Goal: Information Seeking & Learning: Compare options

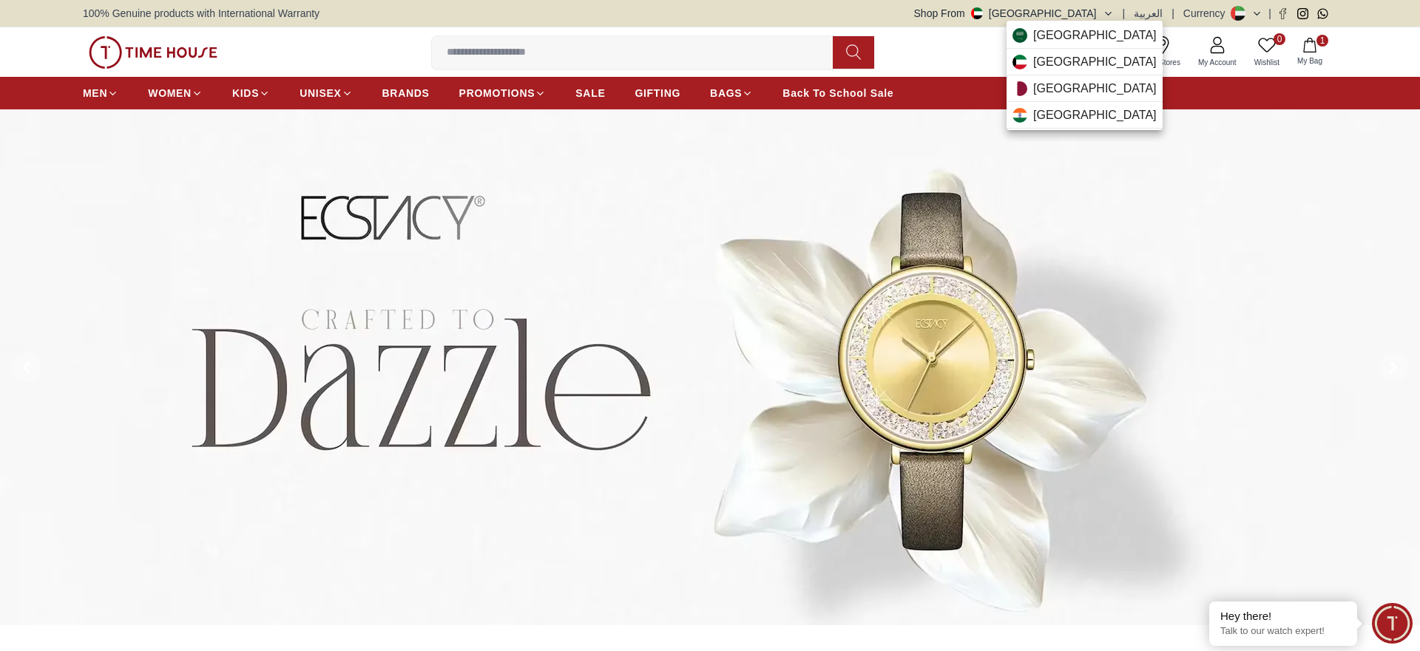
click at [1060, 118] on div "India" at bounding box center [1084, 115] width 156 height 27
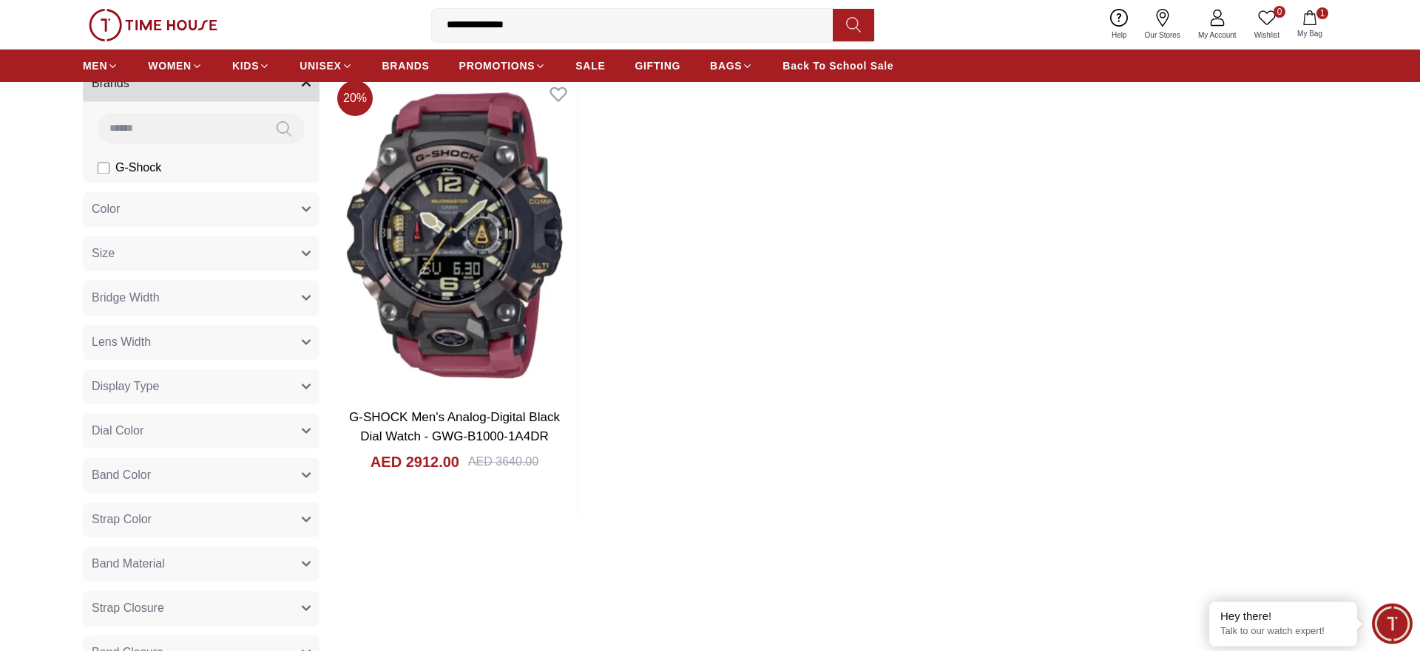
scroll to position [151, 0]
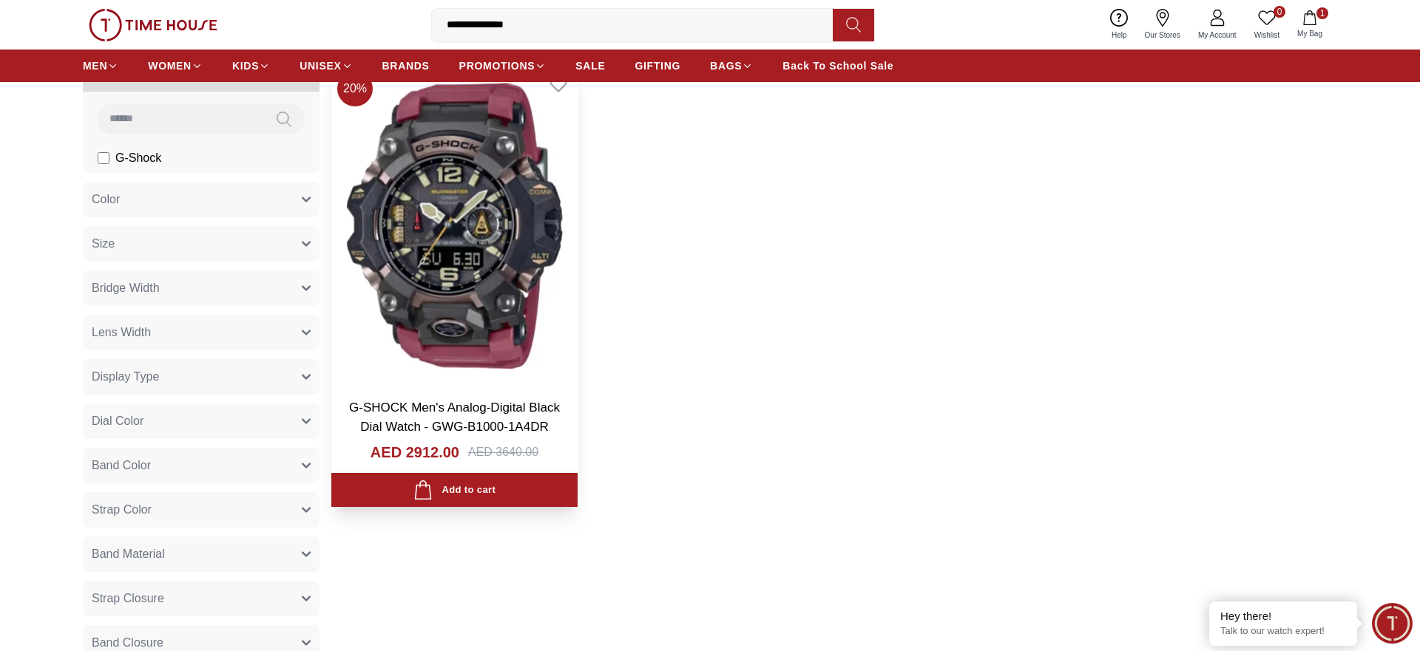
click at [462, 294] on img at bounding box center [454, 226] width 246 height 322
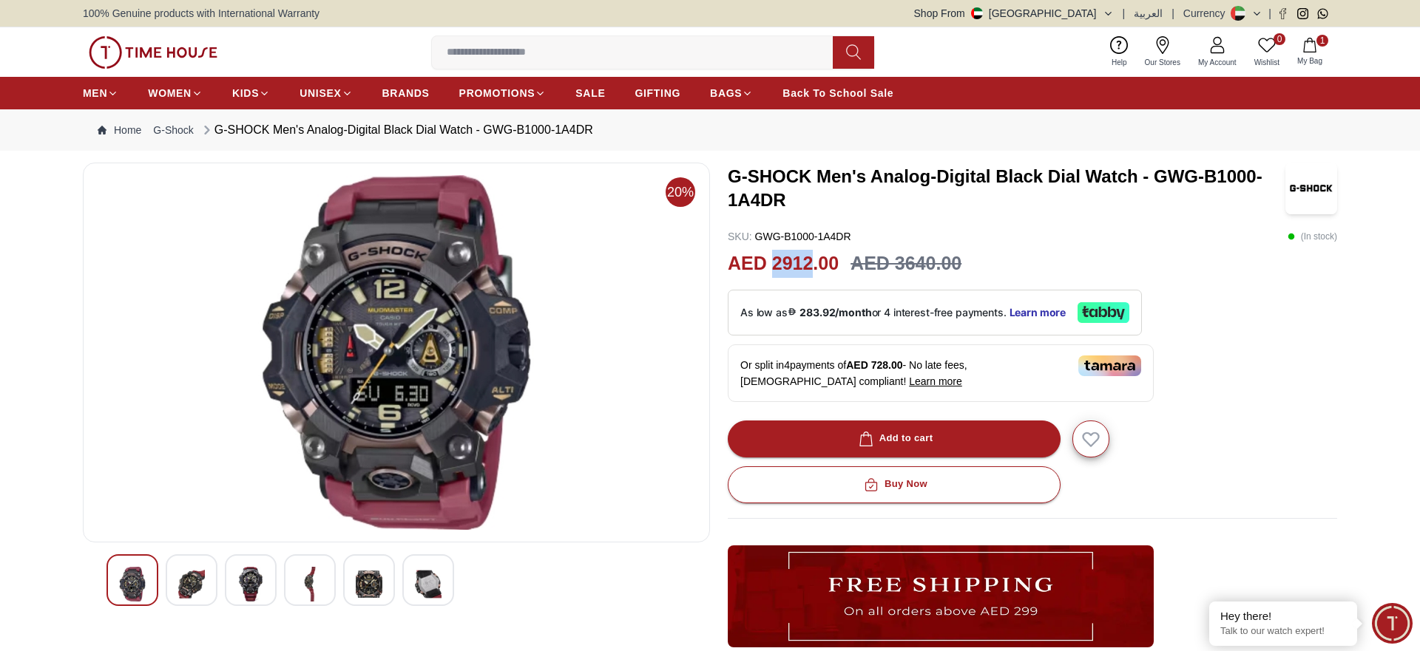
drag, startPoint x: 813, startPoint y: 263, endPoint x: 775, endPoint y: 263, distance: 37.7
click at [775, 263] on h2 "AED 2912.00" at bounding box center [783, 264] width 111 height 28
copy h2 "2912"
drag, startPoint x: 935, startPoint y: 260, endPoint x: 893, endPoint y: 264, distance: 41.6
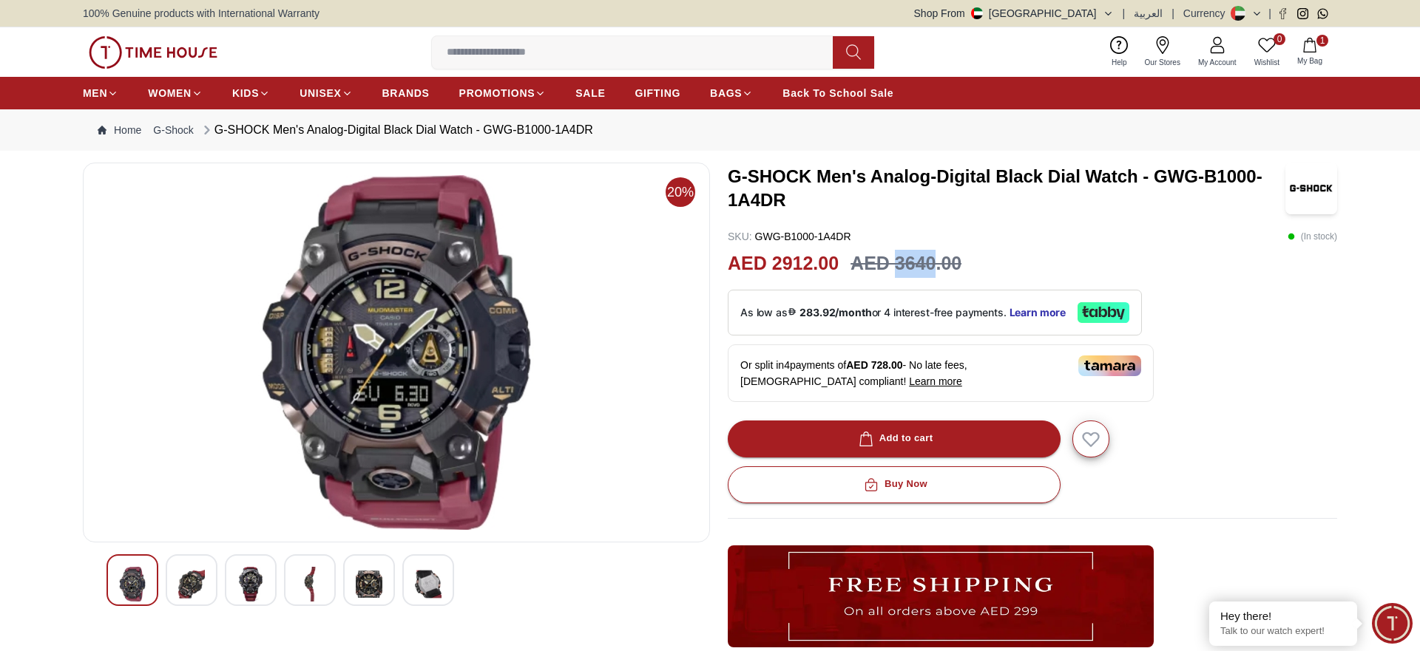
click at [893, 264] on h3 "AED 3640.00" at bounding box center [905, 264] width 111 height 28
copy h3 "3640"
click at [413, 94] on span "BRANDS" at bounding box center [405, 93] width 47 height 15
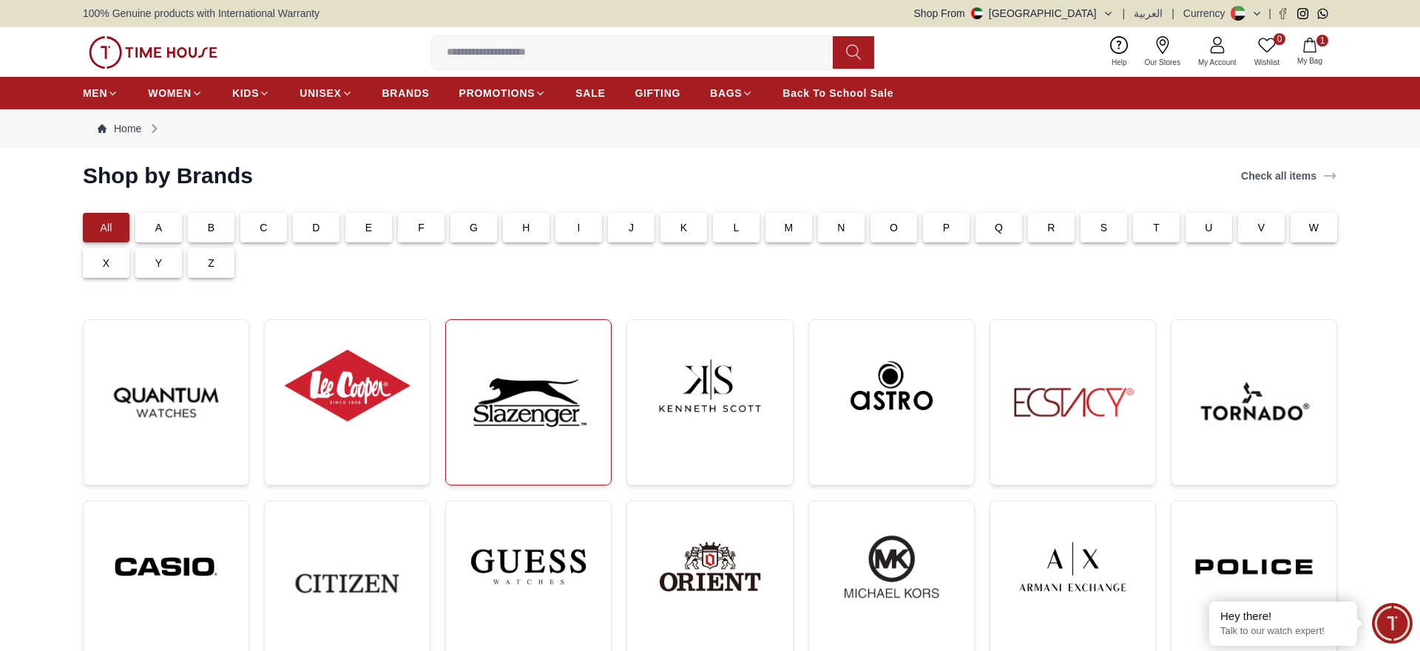
click at [541, 422] on img at bounding box center [528, 402] width 141 height 141
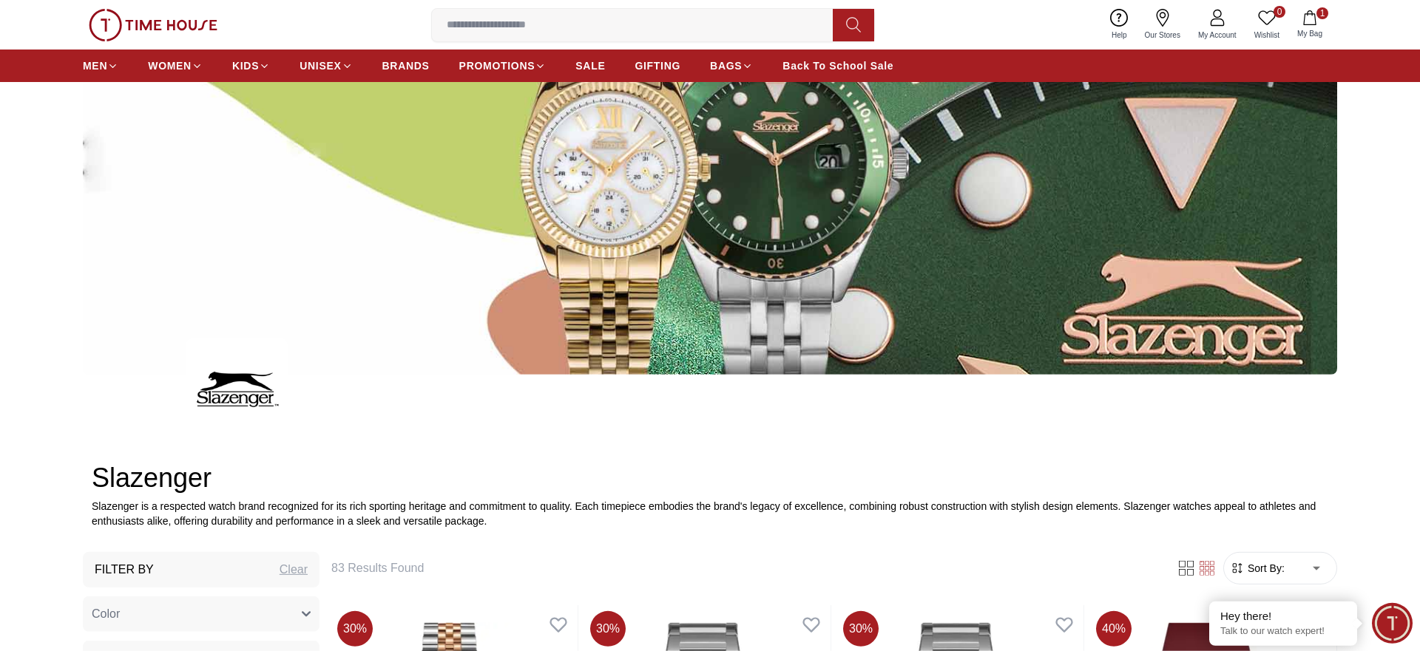
scroll to position [302, 0]
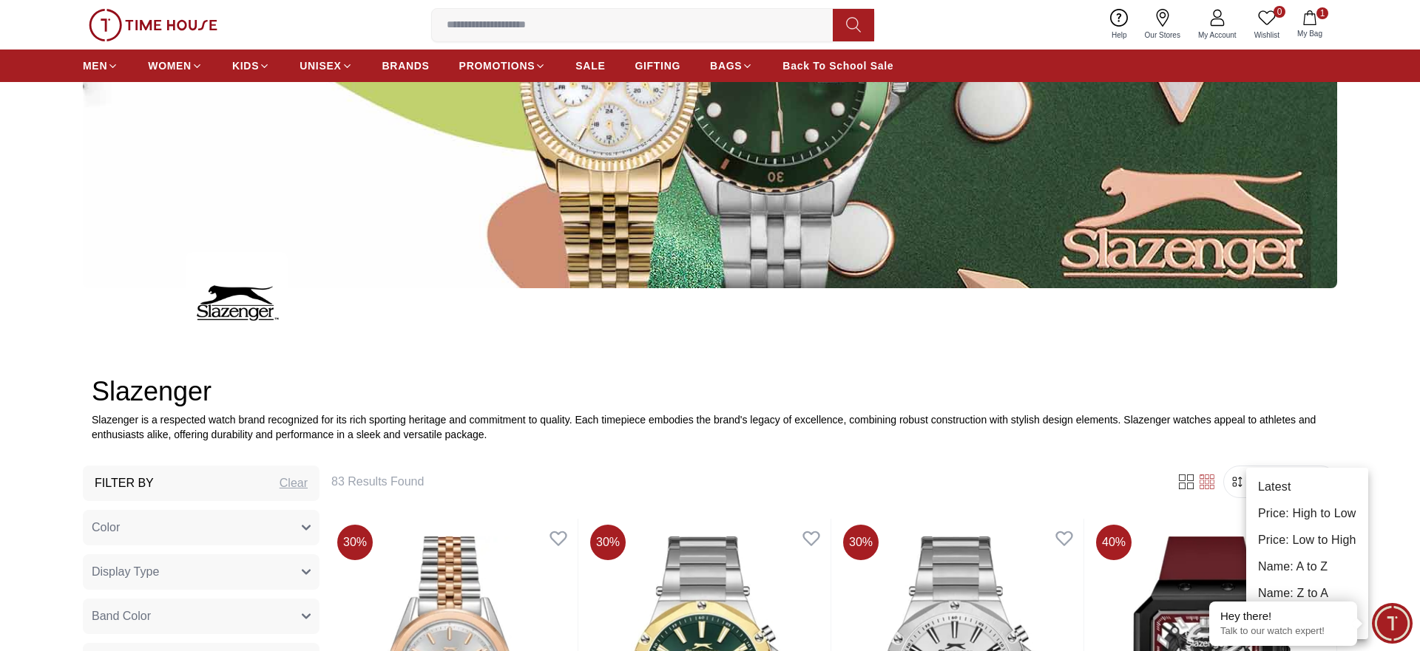
click at [1307, 536] on li "Price: Low to High" at bounding box center [1307, 540] width 122 height 27
type input "*"
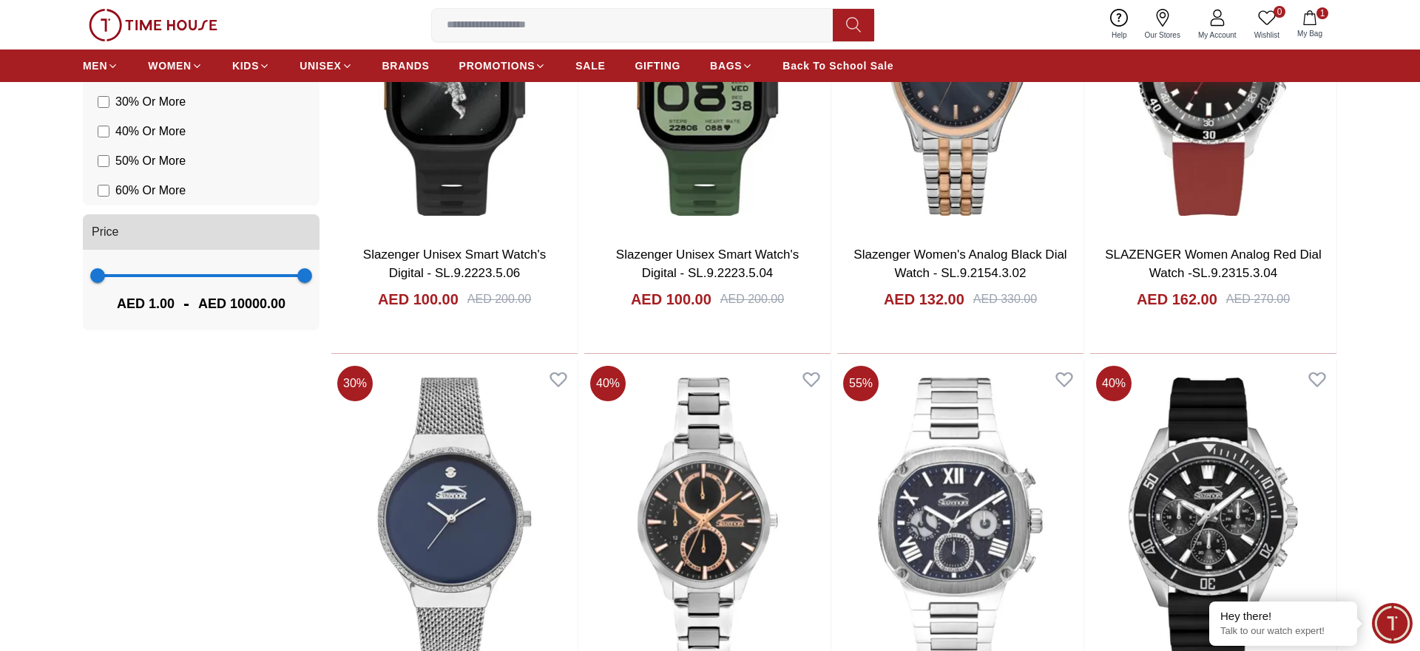
scroll to position [1131, 0]
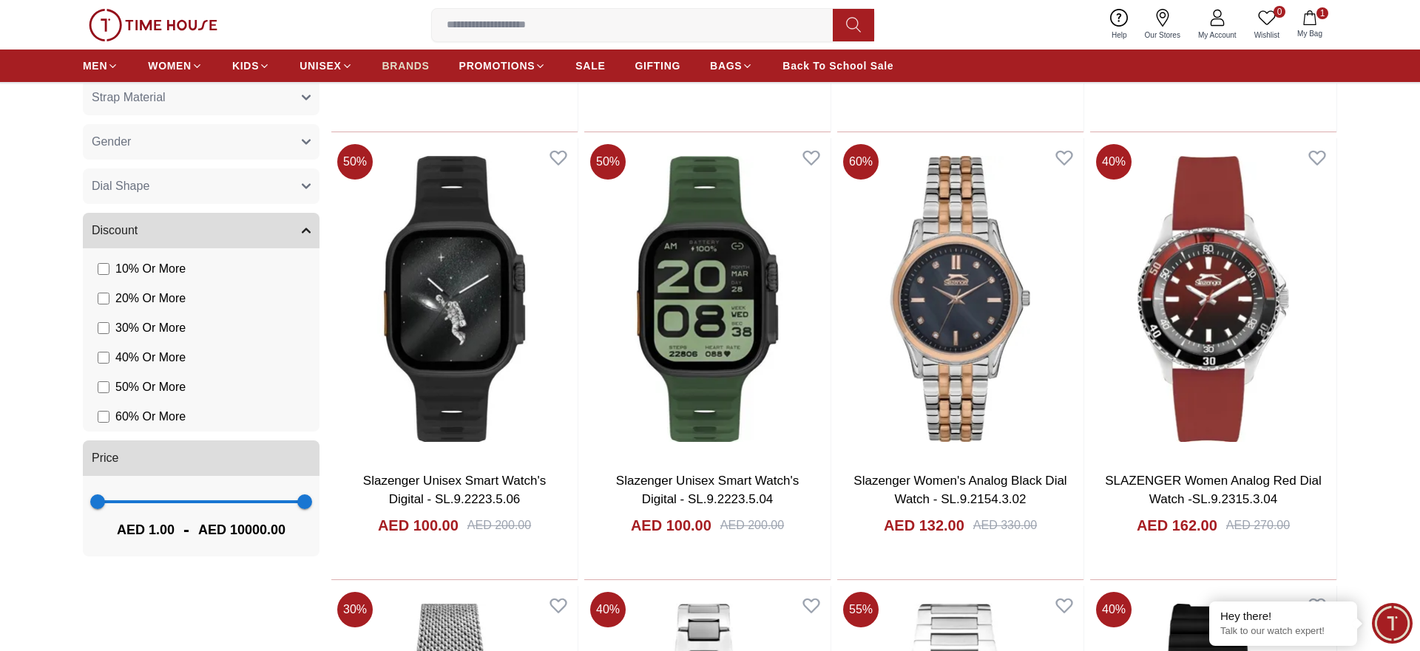
click at [424, 59] on span "BRANDS" at bounding box center [405, 65] width 47 height 15
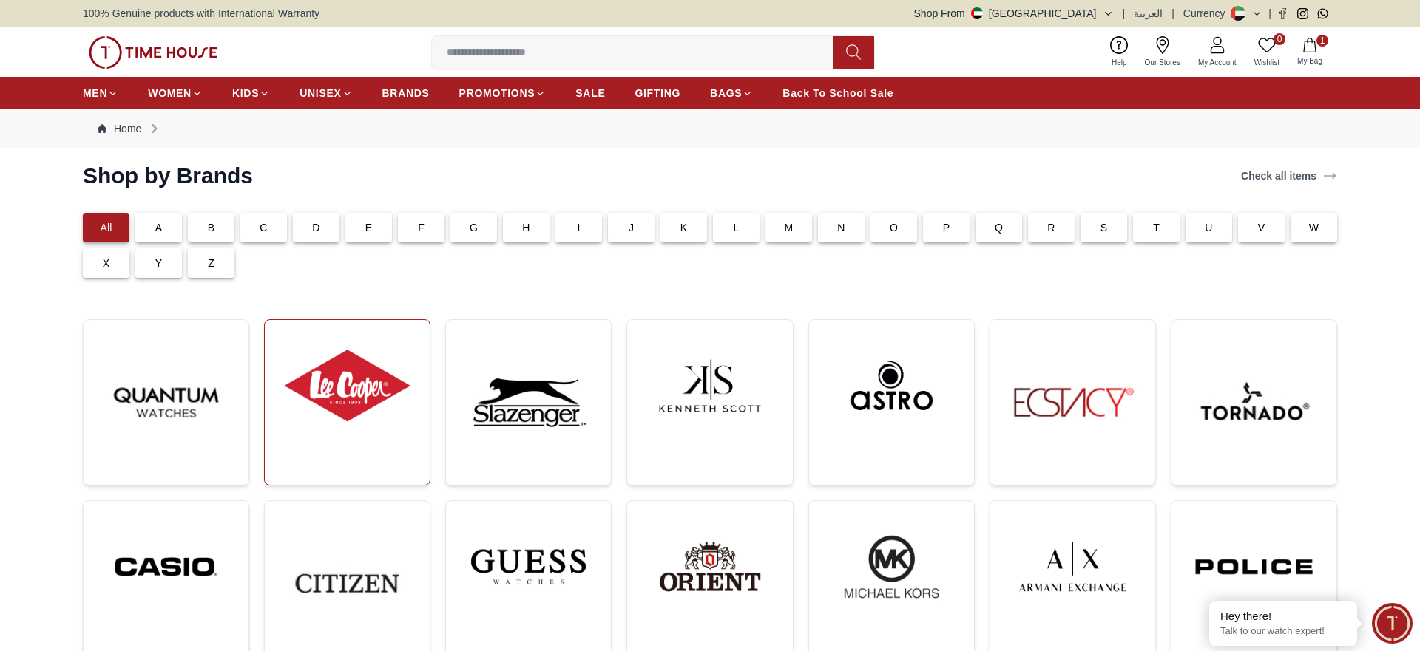
click at [385, 381] on img at bounding box center [347, 386] width 141 height 108
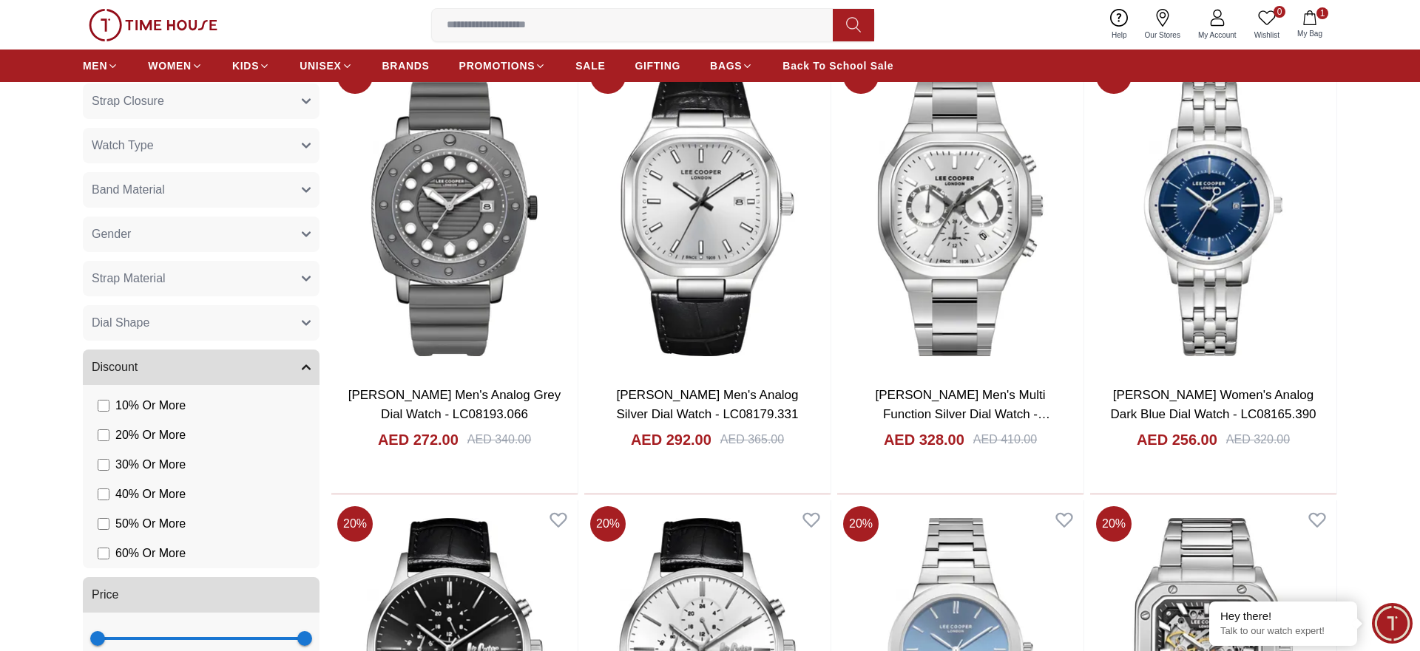
scroll to position [1584, 0]
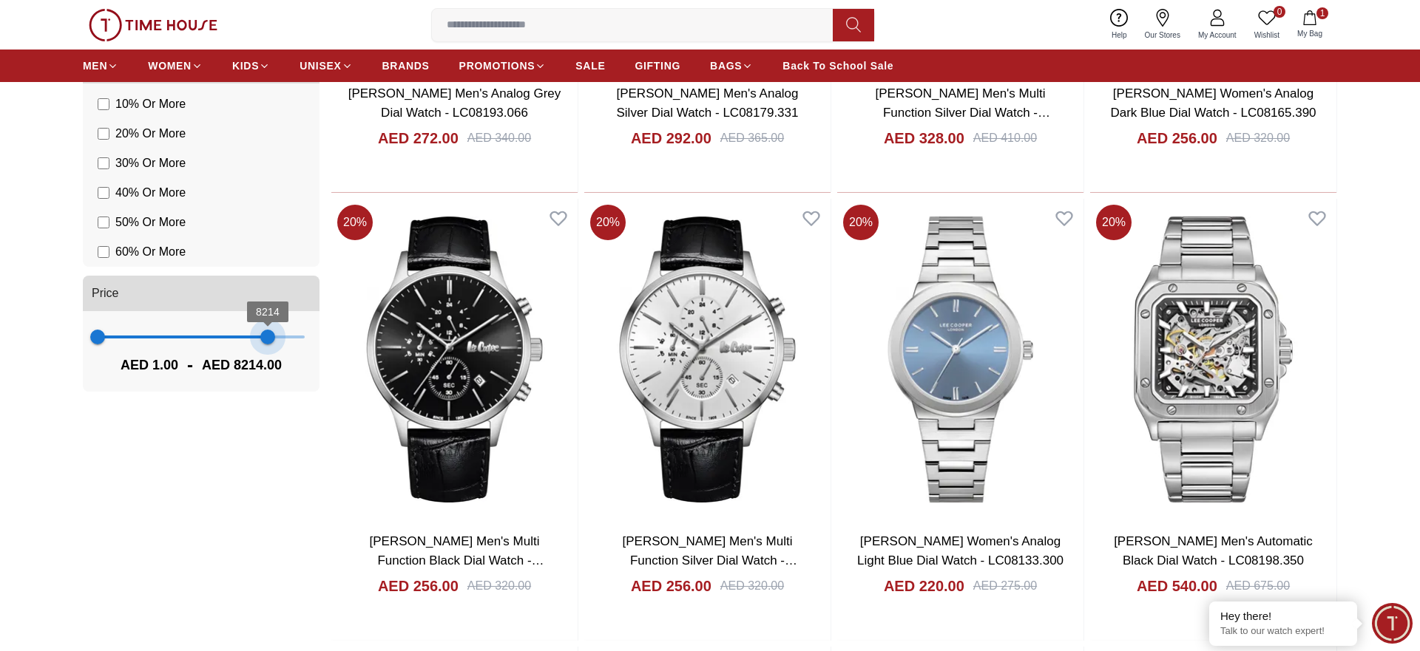
click at [268, 341] on span "1 8214" at bounding box center [201, 337] width 207 height 22
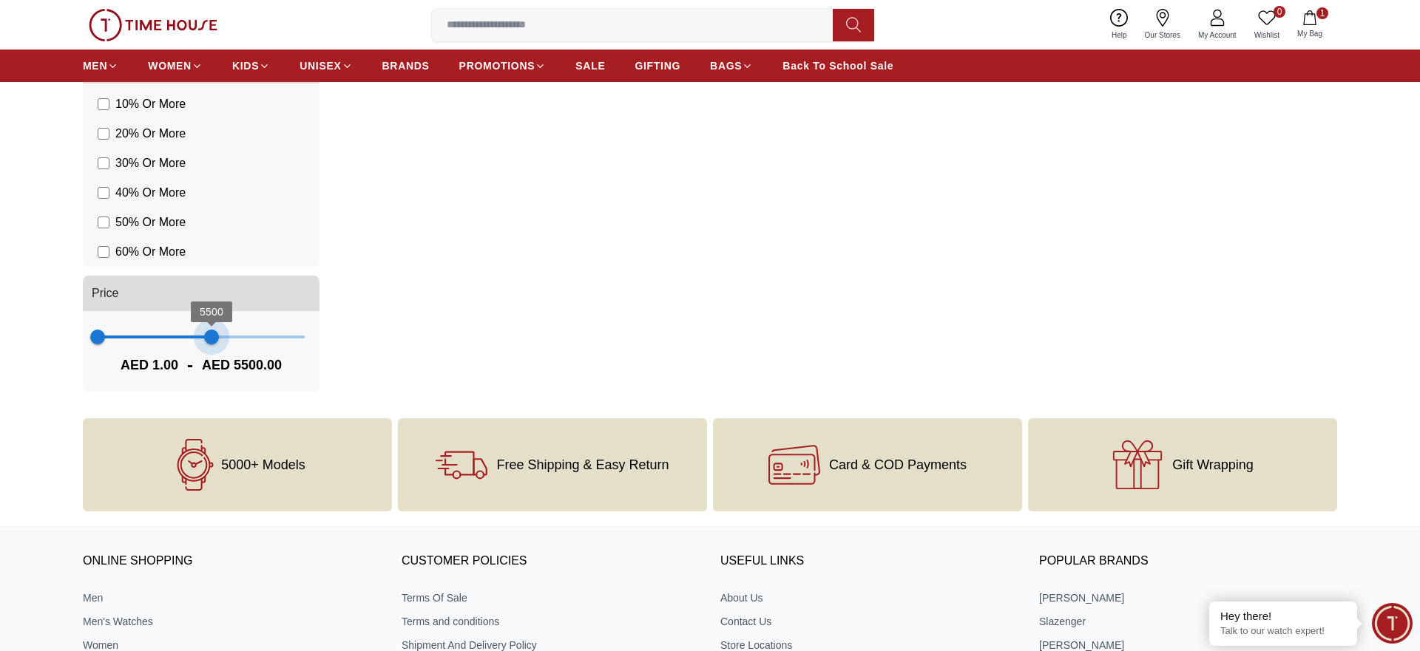
click at [211, 343] on span "1 5500" at bounding box center [201, 337] width 207 height 22
click at [206, 344] on span "5500" at bounding box center [211, 337] width 15 height 15
click at [182, 342] on span "1 4108" at bounding box center [201, 337] width 207 height 22
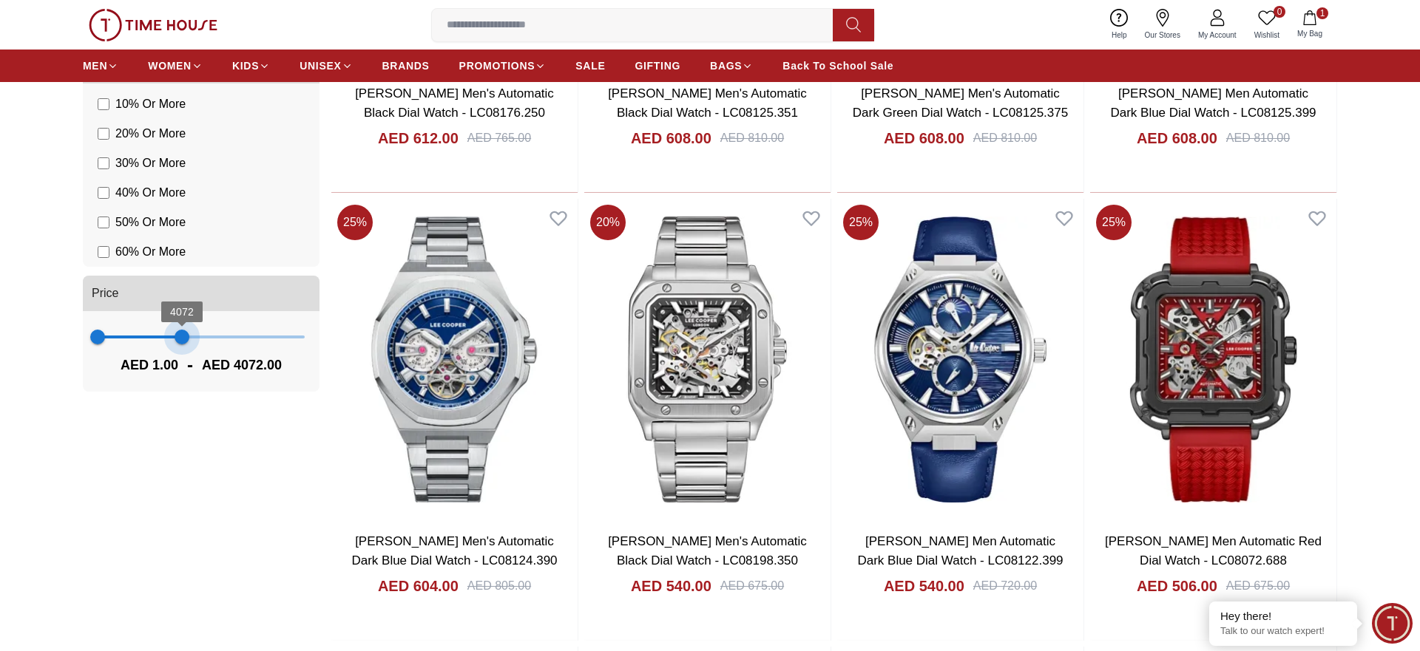
click at [182, 342] on span "4072" at bounding box center [182, 337] width 15 height 15
drag, startPoint x: 177, startPoint y: 342, endPoint x: 163, endPoint y: 342, distance: 13.3
click at [175, 342] on span "3822" at bounding box center [176, 337] width 15 height 15
click at [168, 342] on span "3751" at bounding box center [175, 337] width 15 height 15
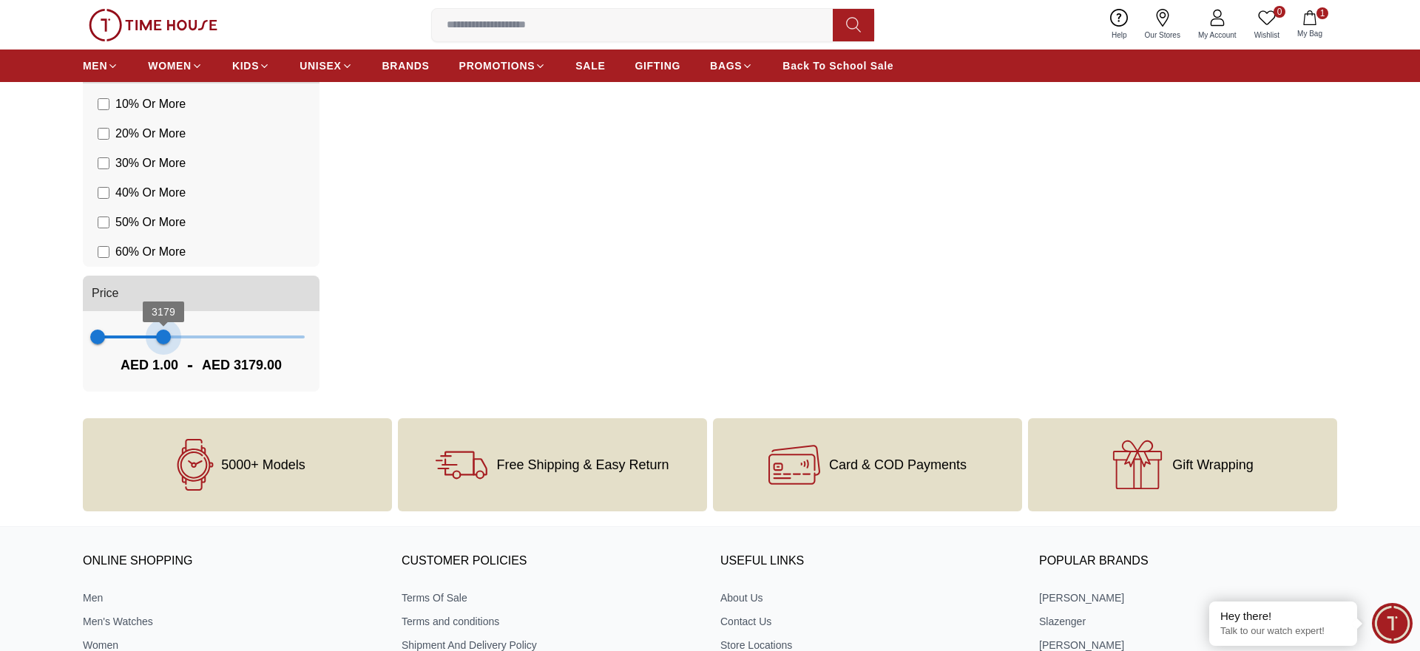
click at [163, 342] on span "3179" at bounding box center [163, 337] width 15 height 15
click at [144, 345] on span "1 2251" at bounding box center [201, 337] width 207 height 22
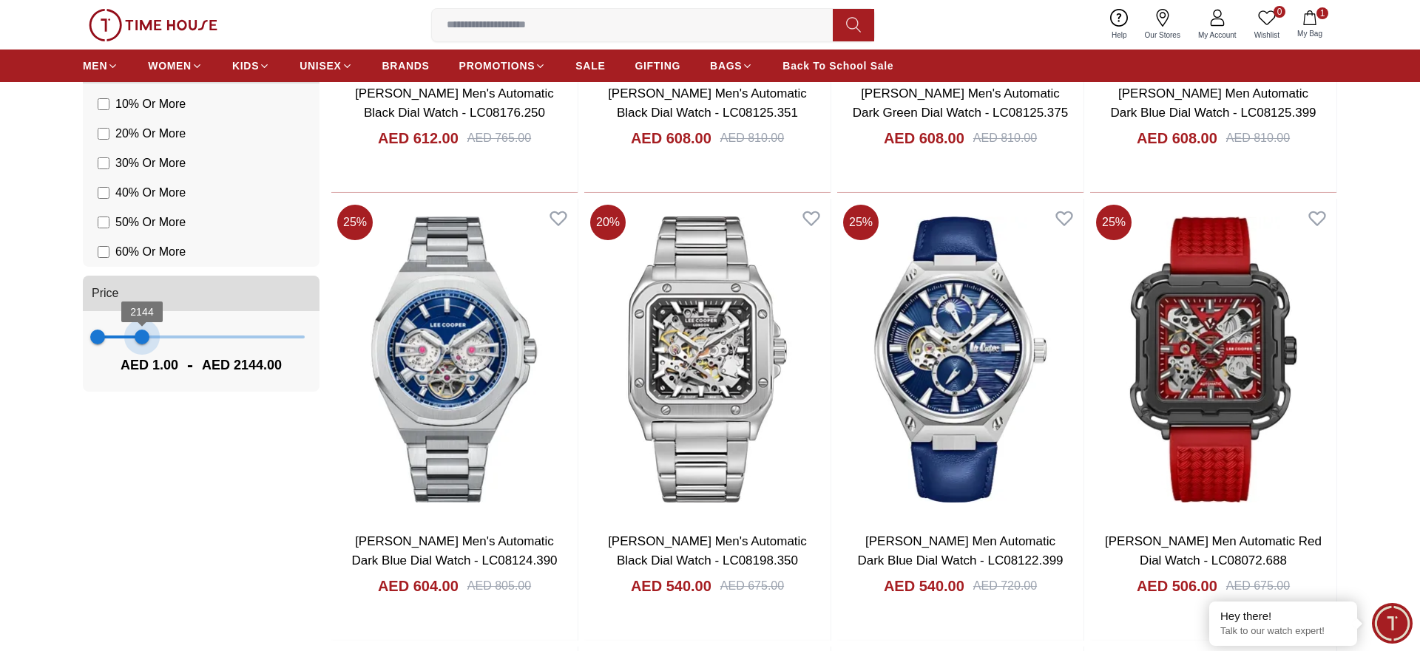
drag, startPoint x: 142, startPoint y: 346, endPoint x: 129, endPoint y: 348, distance: 13.4
click at [141, 345] on span "2144" at bounding box center [142, 337] width 15 height 15
click at [128, 348] on span "1 2108" at bounding box center [201, 337] width 207 height 22
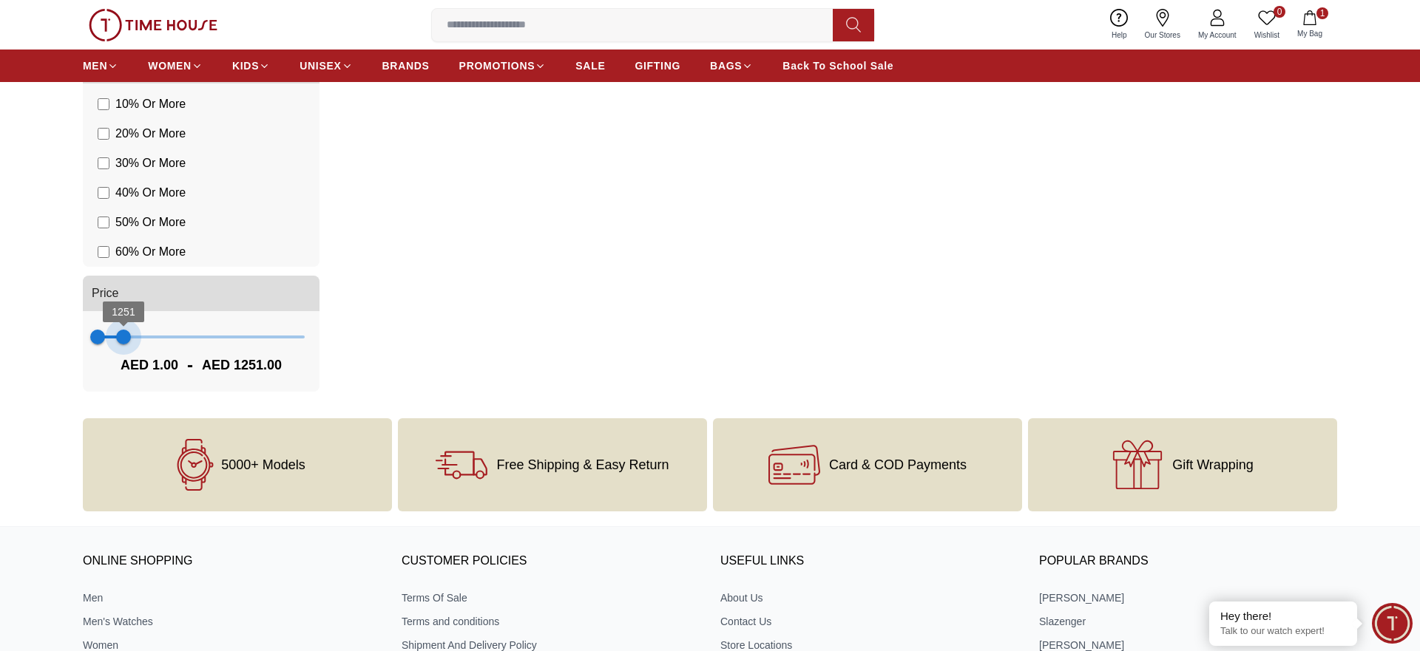
click at [123, 343] on span "1251" at bounding box center [123, 337] width 15 height 15
click at [119, 342] on span "1251" at bounding box center [123, 337] width 15 height 15
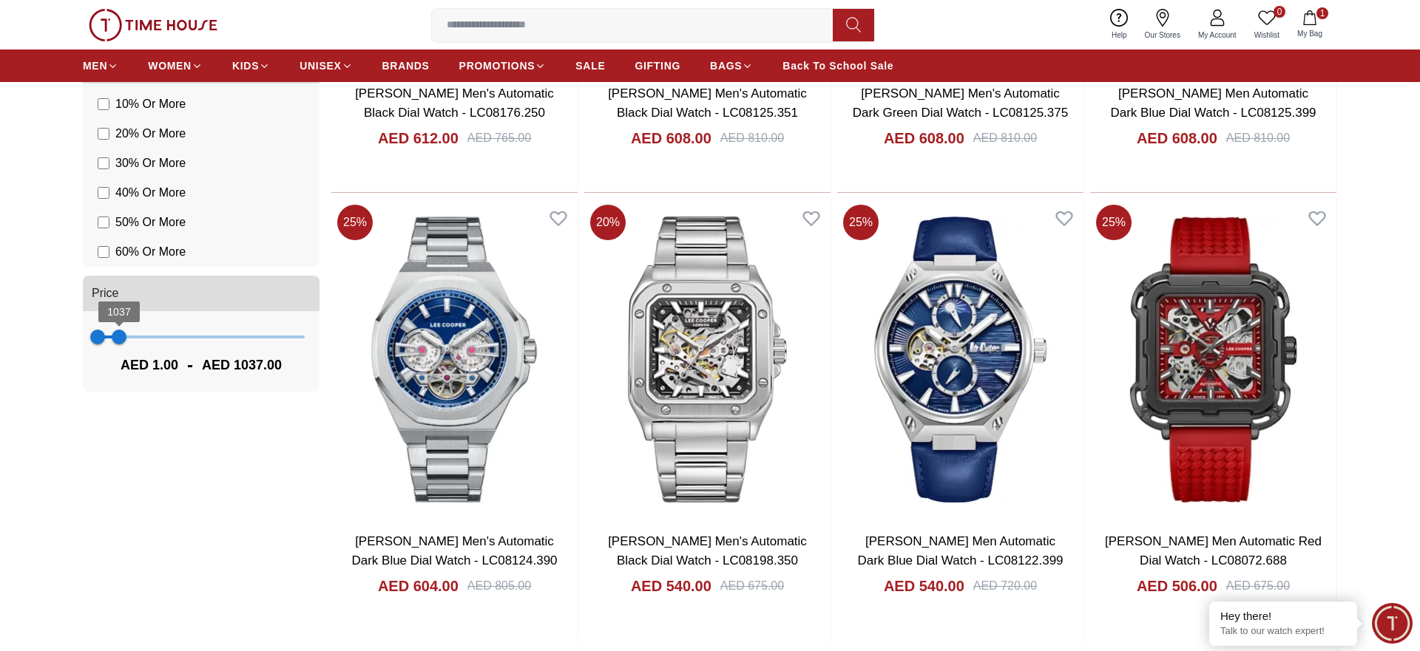
type input "***"
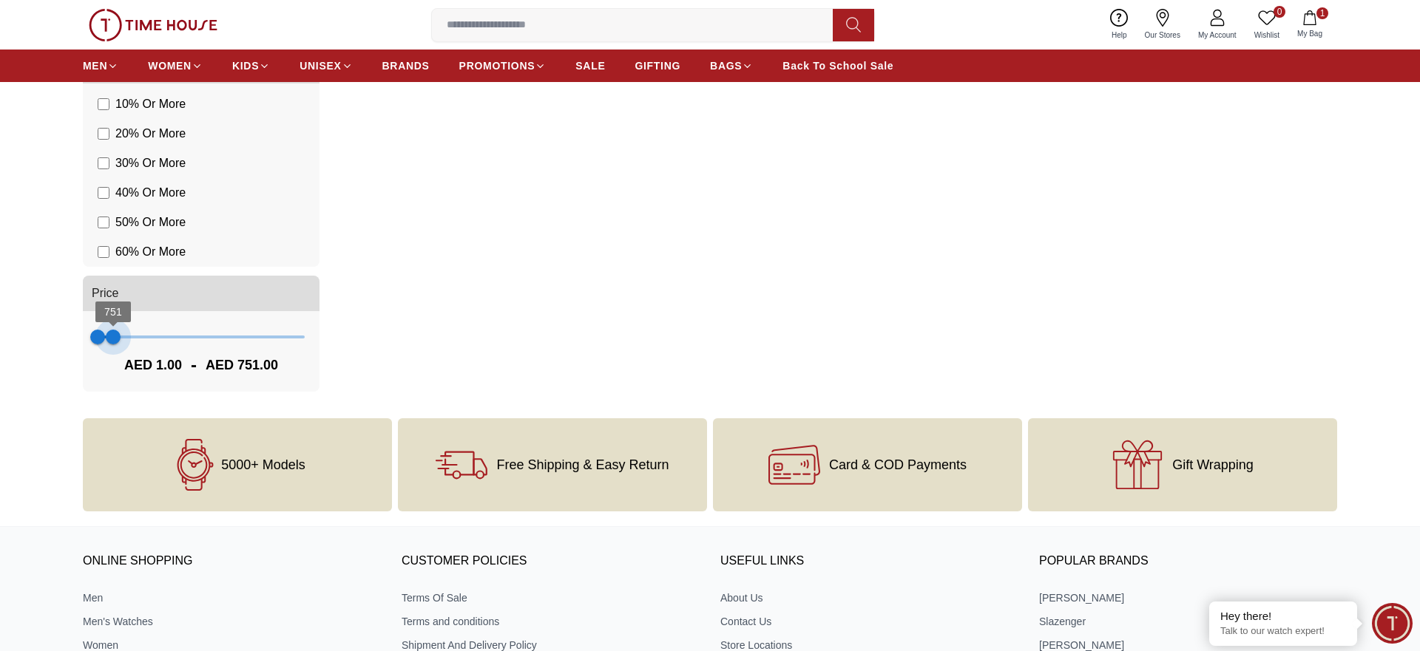
click at [113, 342] on span "751" at bounding box center [113, 337] width 15 height 15
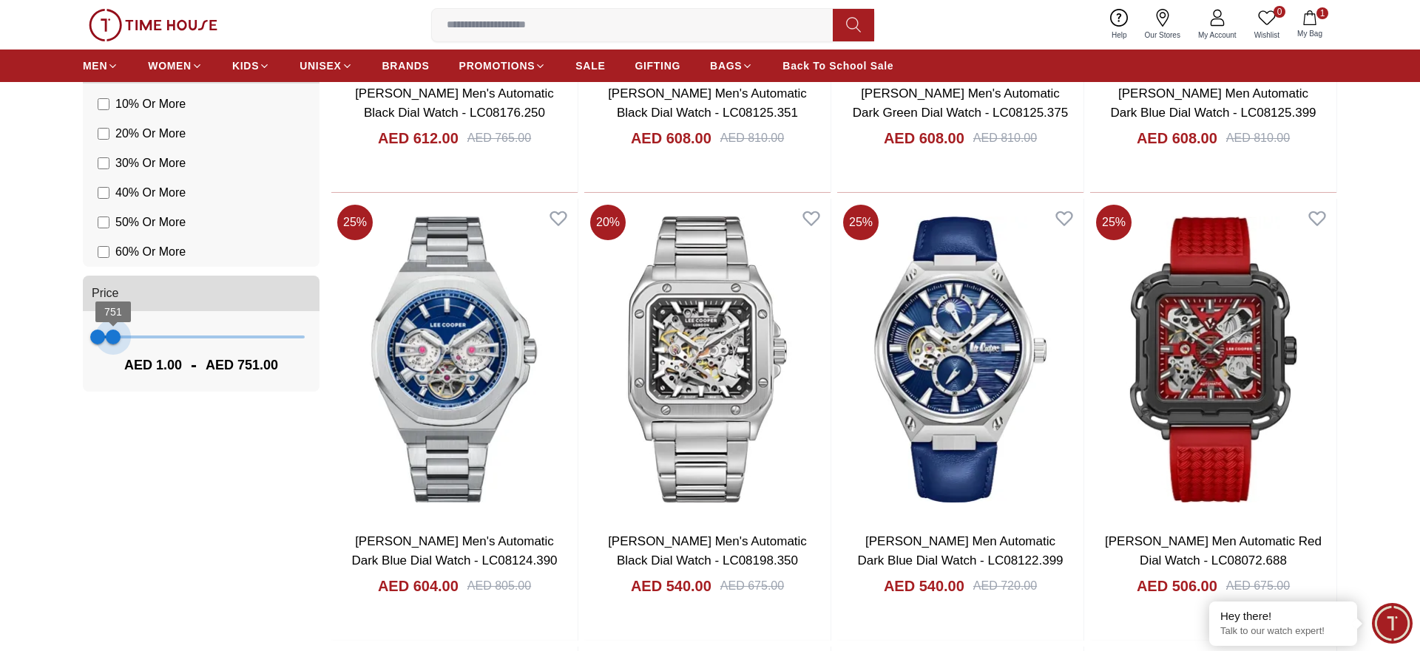
click at [113, 342] on span "751" at bounding box center [113, 337] width 15 height 15
click at [95, 341] on span "1" at bounding box center [97, 337] width 15 height 15
click at [97, 333] on span "1" at bounding box center [97, 337] width 15 height 15
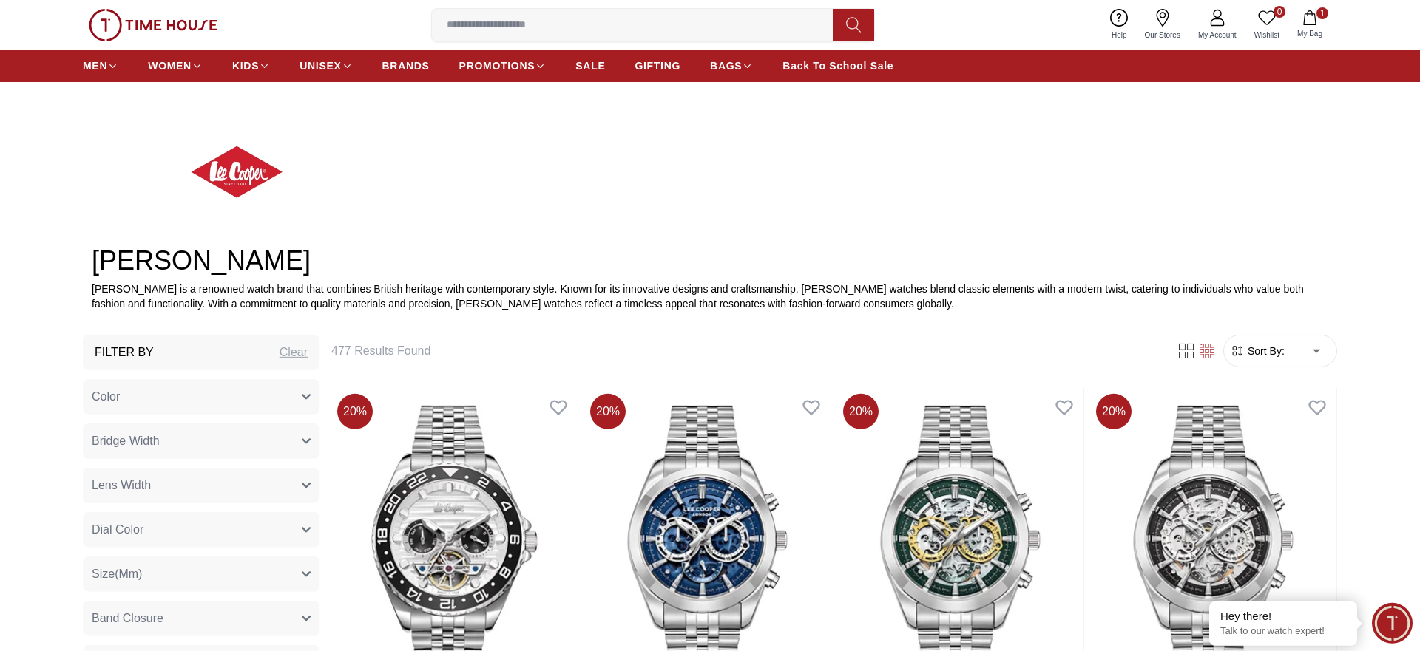
scroll to position [377, 0]
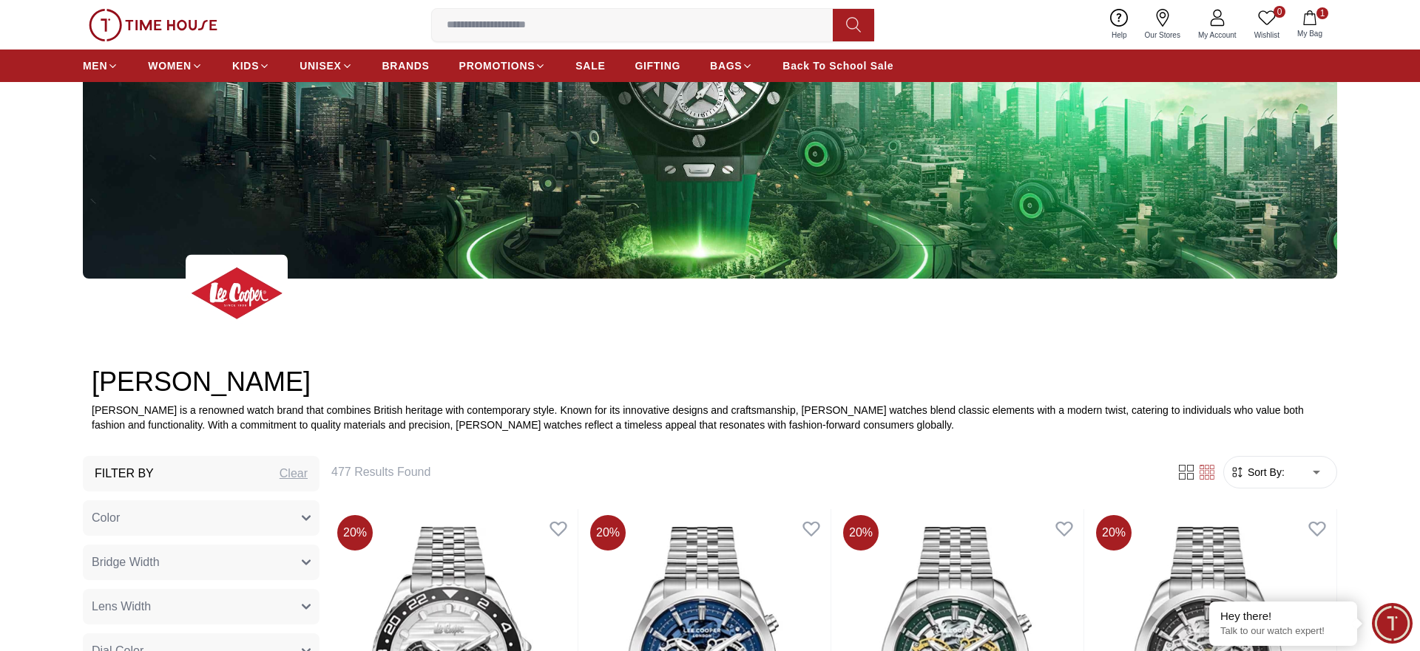
click at [1294, 538] on li "Price: Low to High" at bounding box center [1307, 540] width 122 height 27
type input "*"
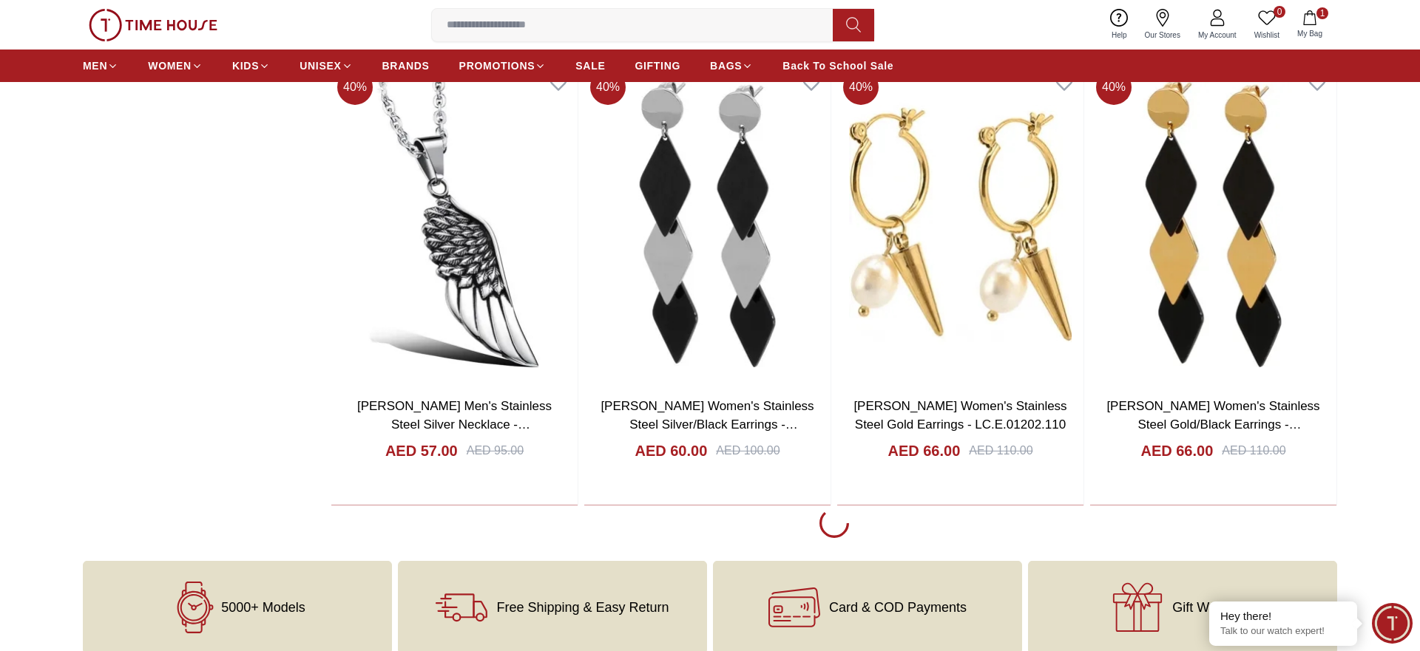
scroll to position [7029, 0]
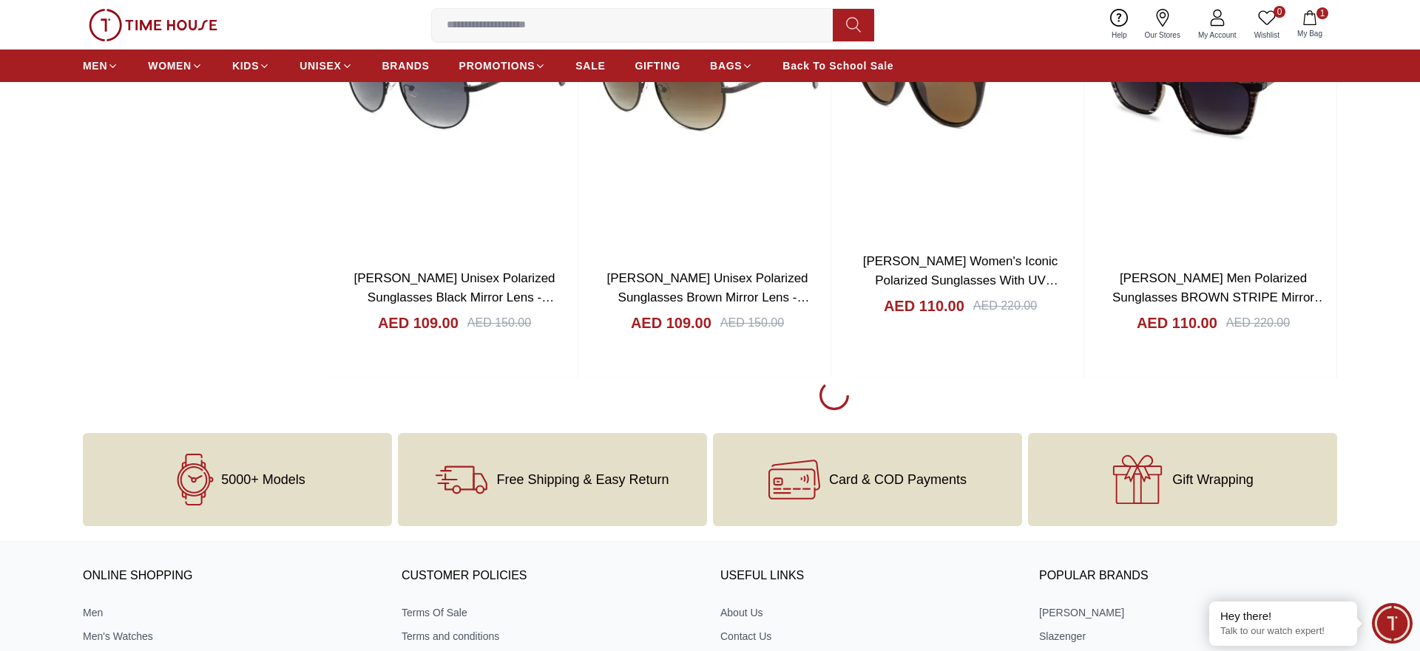
scroll to position [11639, 0]
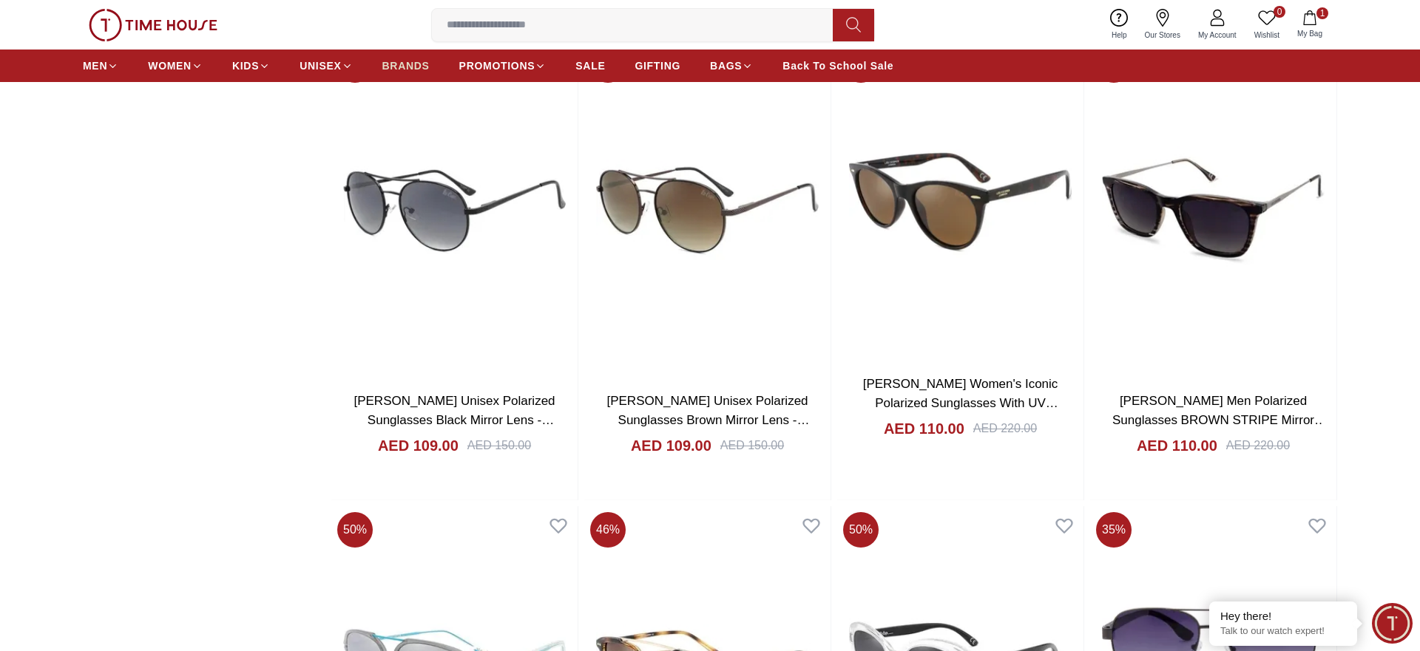
click at [402, 61] on span "BRANDS" at bounding box center [405, 65] width 47 height 15
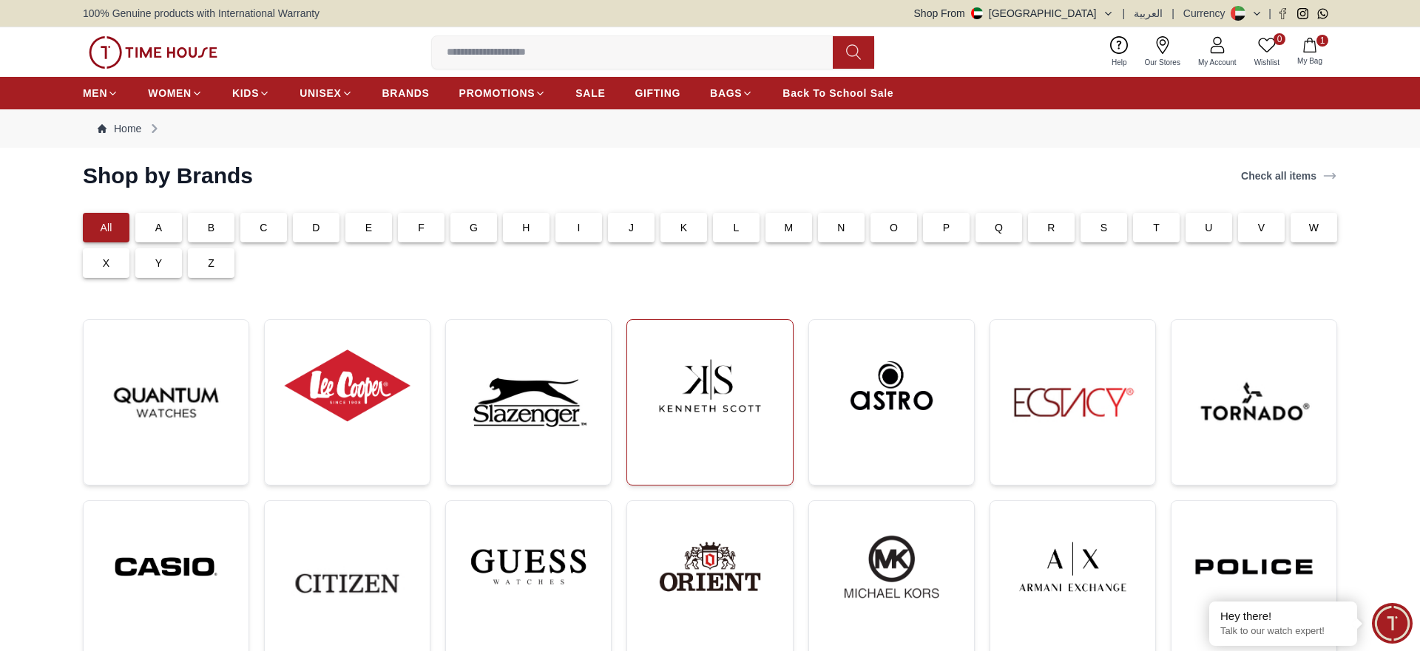
click at [729, 350] on img at bounding box center [709, 386] width 141 height 108
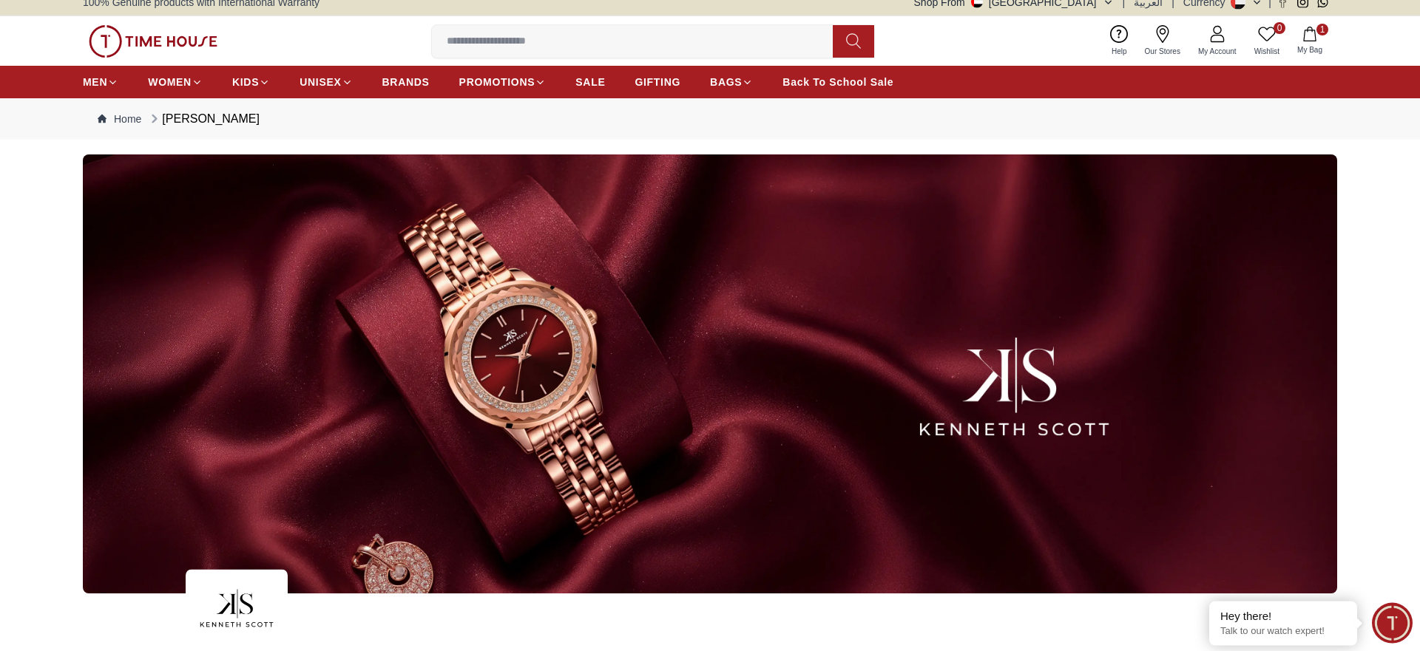
scroll to position [528, 0]
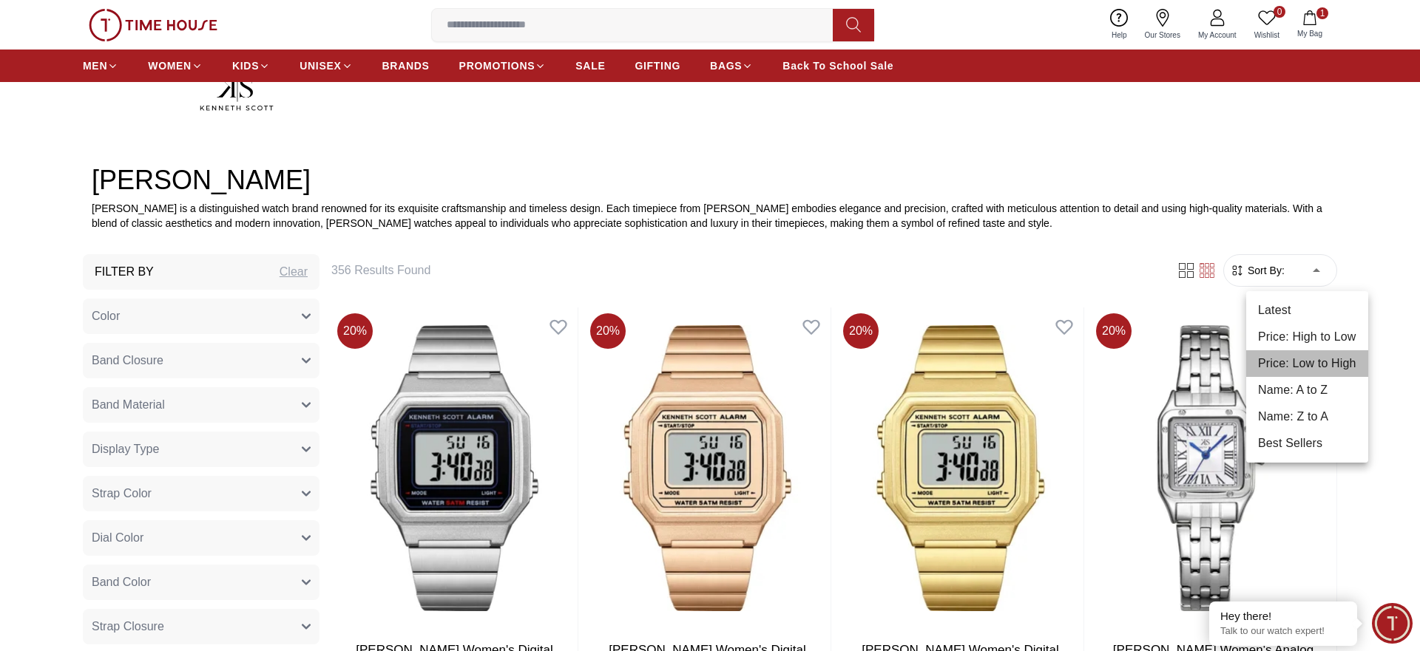
click at [1314, 362] on li "Price: Low to High" at bounding box center [1307, 363] width 122 height 27
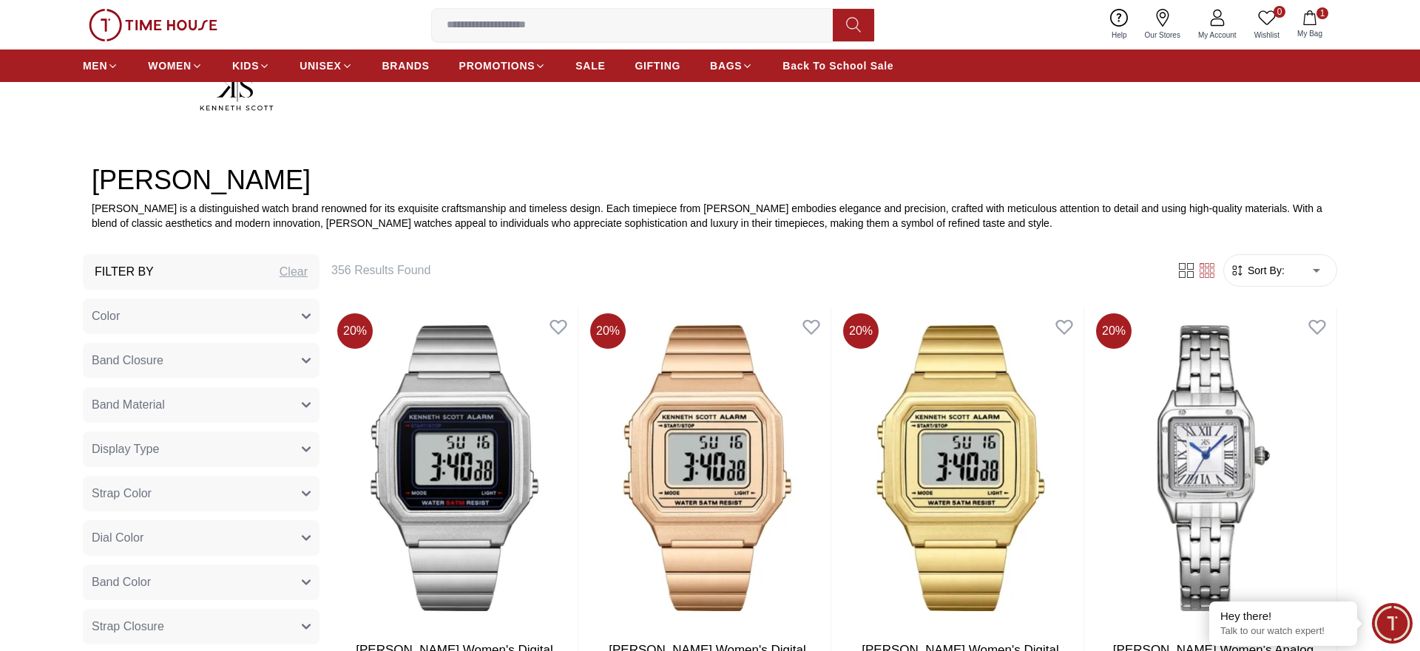
type input "*"
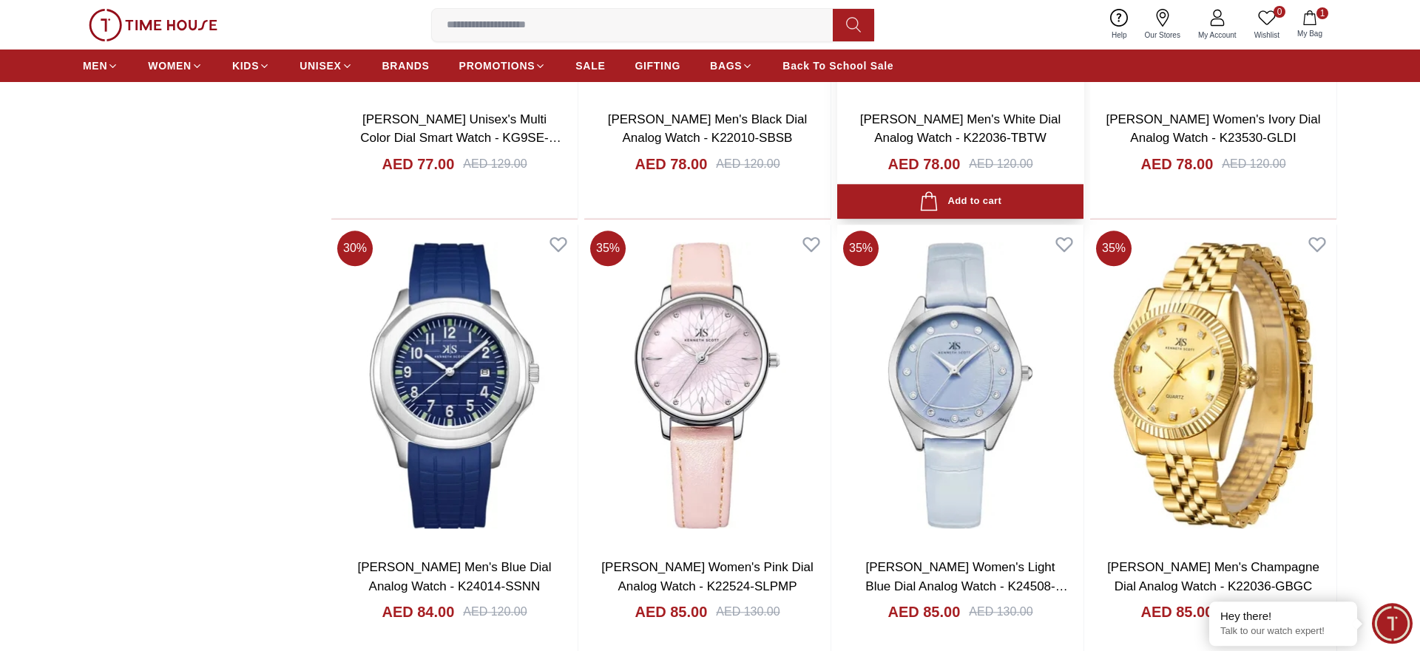
scroll to position [2489, 0]
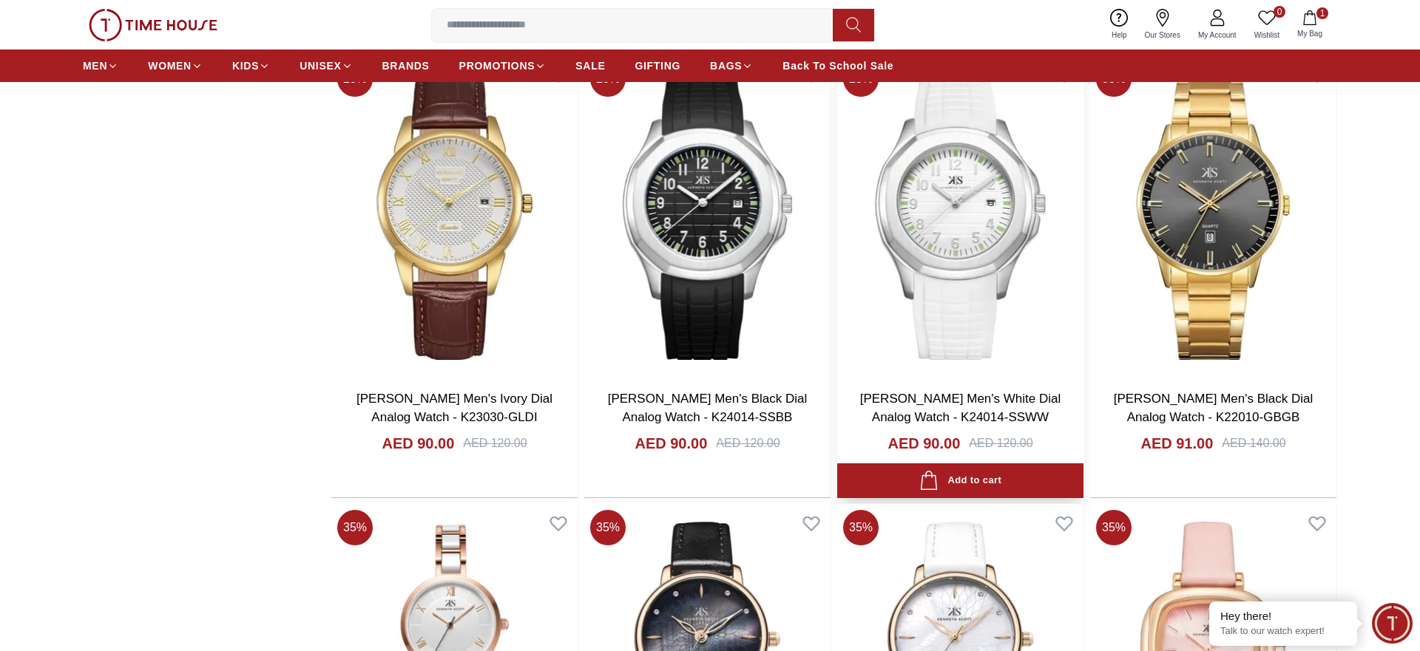
scroll to position [3394, 0]
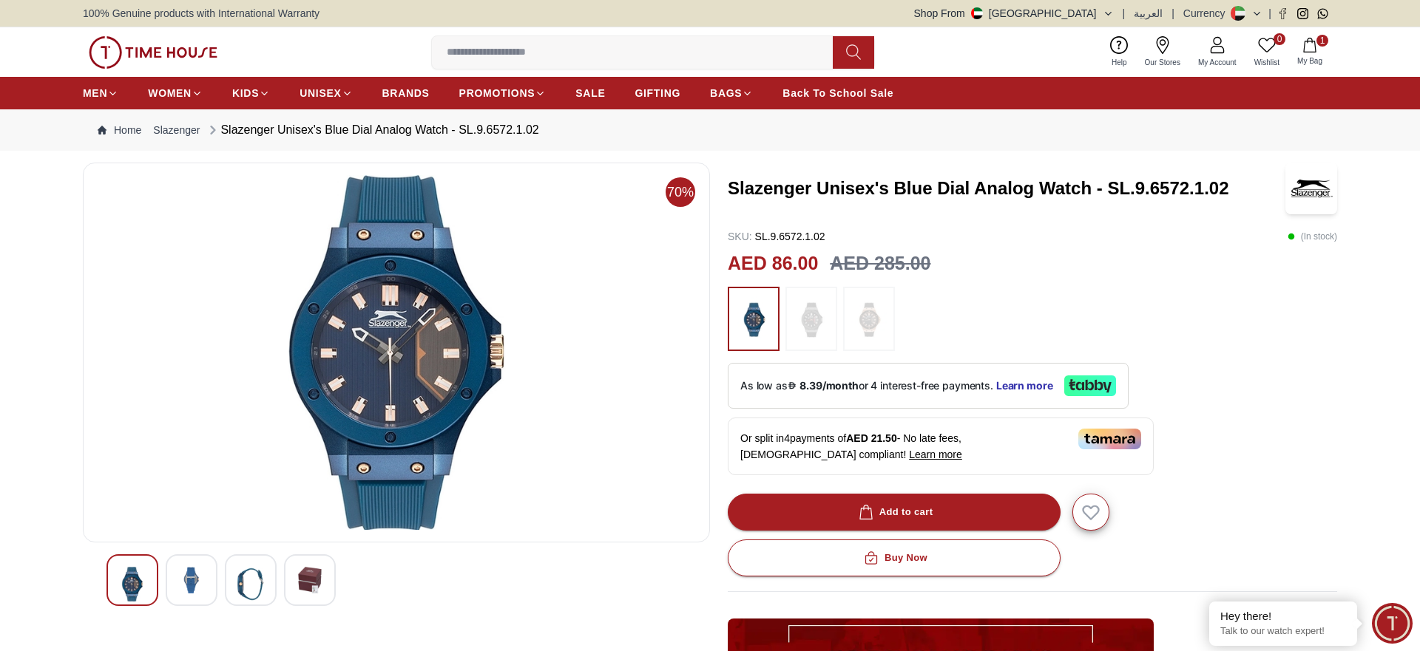
click at [449, 295] on img at bounding box center [396, 352] width 602 height 355
